Goal: Information Seeking & Learning: Understand process/instructions

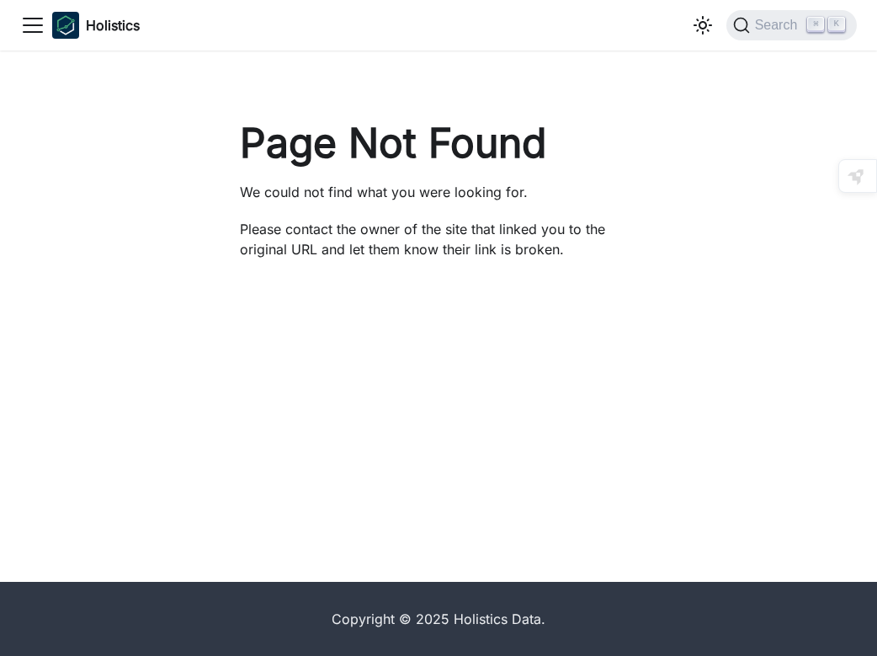
click at [405, 416] on div "Page Not Found We could not find what you were looking for. Please contact the …" at bounding box center [438, 316] width 877 height 531
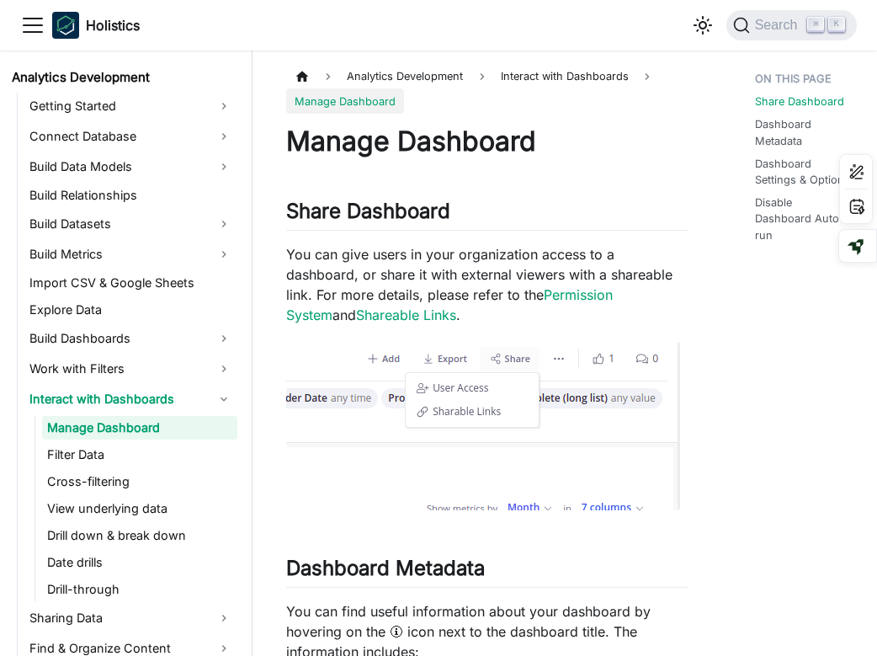
scroll to position [280, 0]
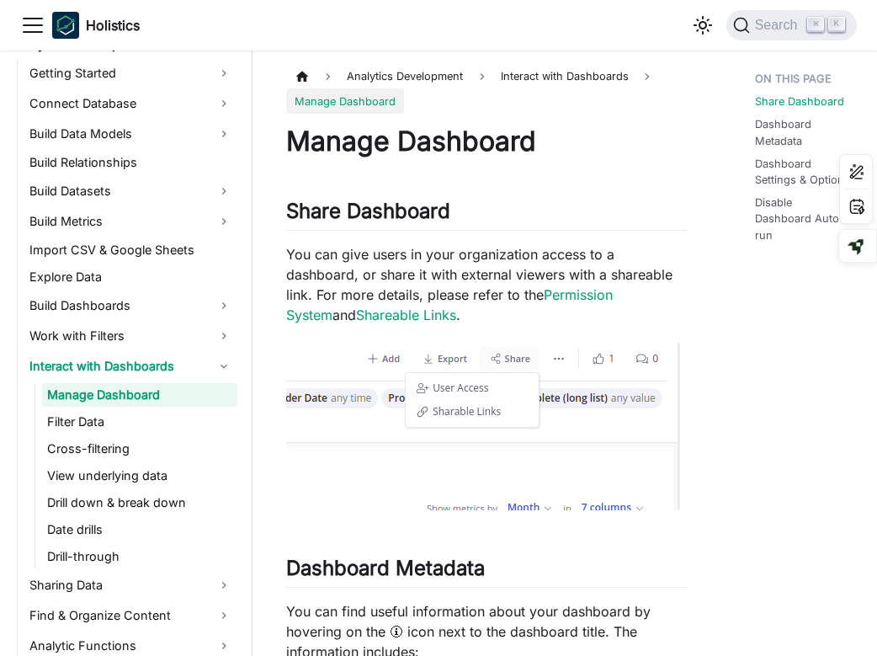
click at [152, 433] on ul "Manage Dashboard Filter Data Cross-filtering View underlying data Drill down & …" at bounding box center [136, 475] width 203 height 185
click at [80, 430] on link "Filter Data" at bounding box center [139, 422] width 195 height 24
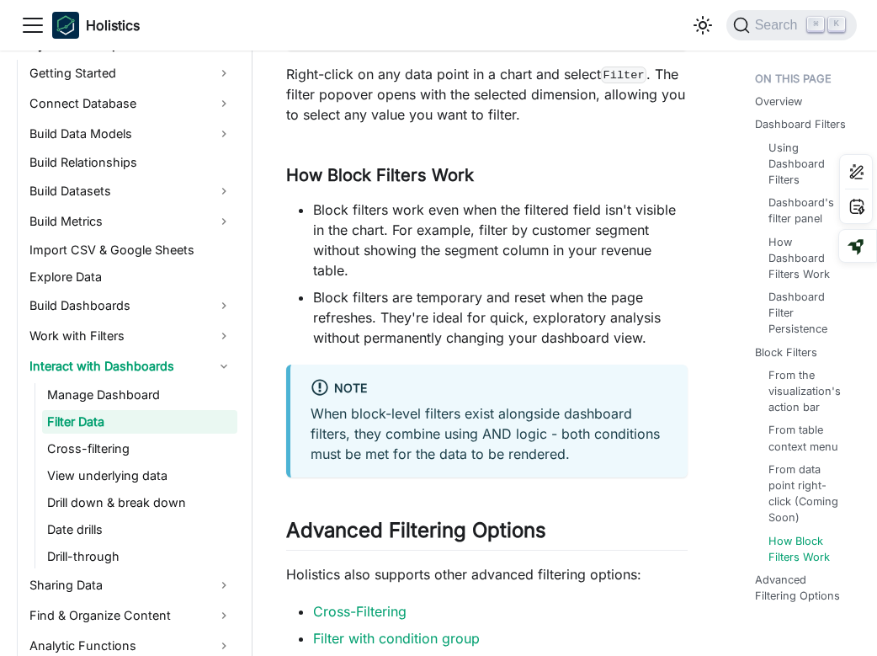
scroll to position [3519, 0]
